Goal: Information Seeking & Learning: Learn about a topic

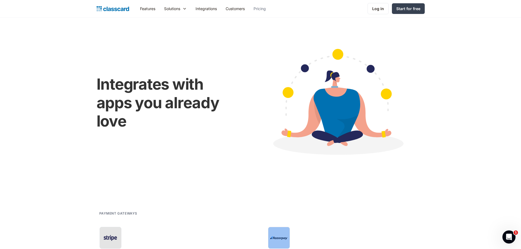
click at [257, 5] on link "Pricing" at bounding box center [259, 8] width 21 height 12
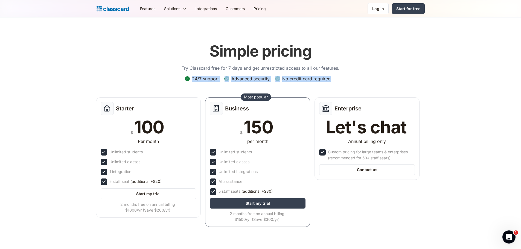
drag, startPoint x: 192, startPoint y: 79, endPoint x: 342, endPoint y: 86, distance: 149.9
click at [342, 86] on div "Simple pricing Try Classcard free for 7 days and get unrestricted access to all…" at bounding box center [261, 135] width 328 height 196
click at [341, 83] on div "Simple pricing Try Classcard free for 7 days and get unrestricted access to all…" at bounding box center [261, 135] width 328 height 196
